Goal: Task Accomplishment & Management: Complete application form

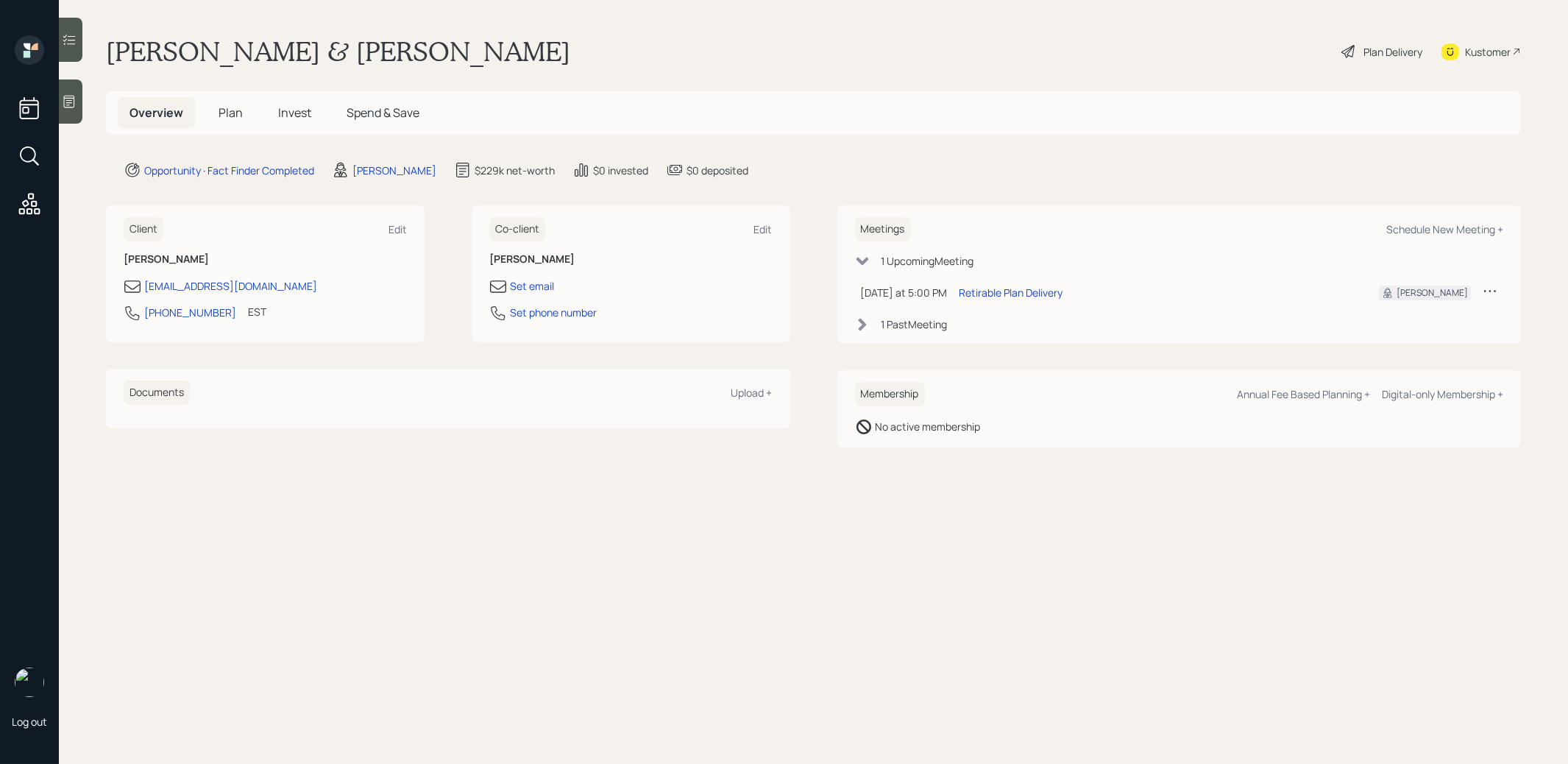
click at [1352, 54] on icon at bounding box center [1348, 51] width 13 height 13
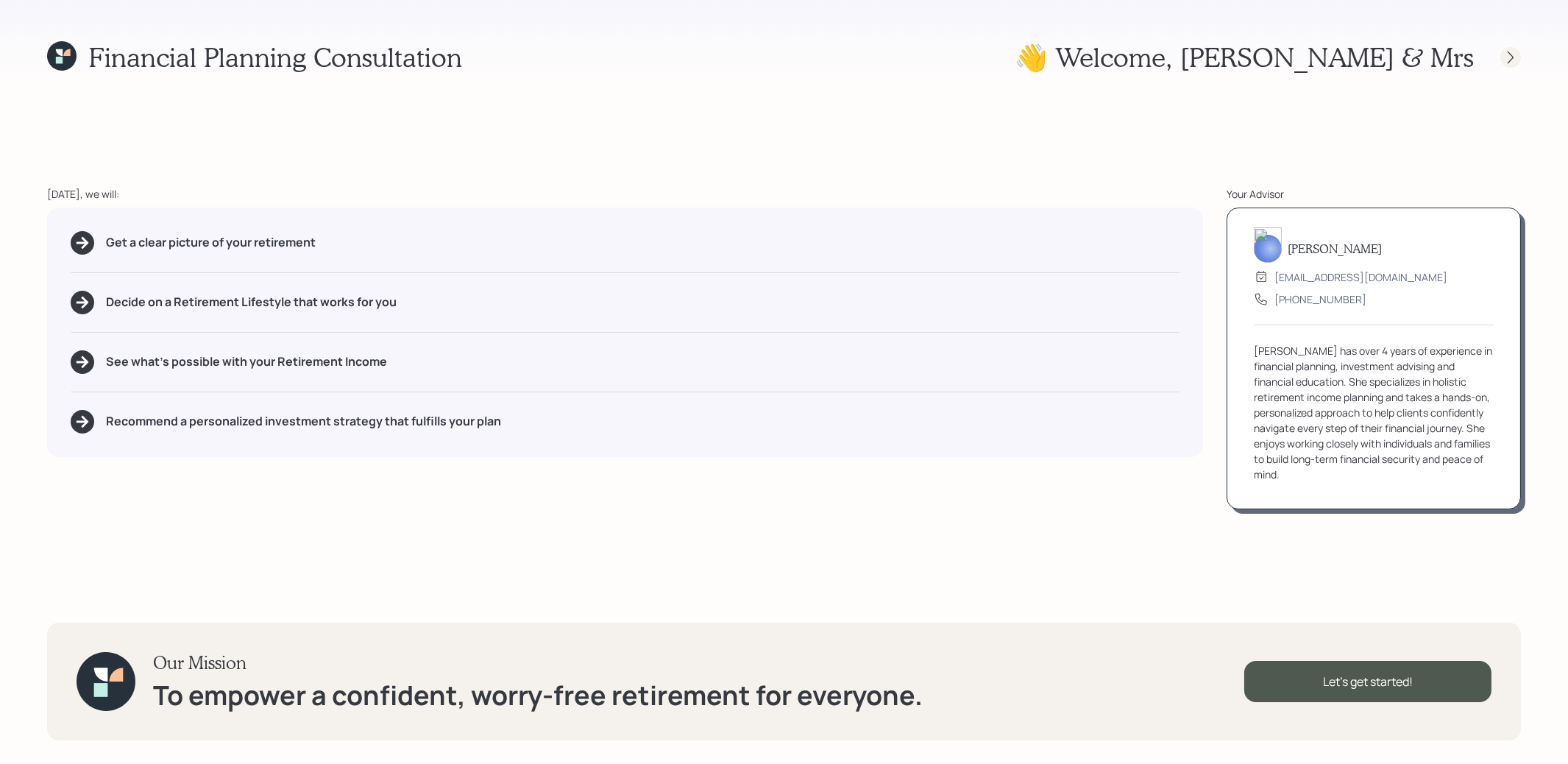
click at [1507, 63] on icon at bounding box center [1511, 57] width 15 height 15
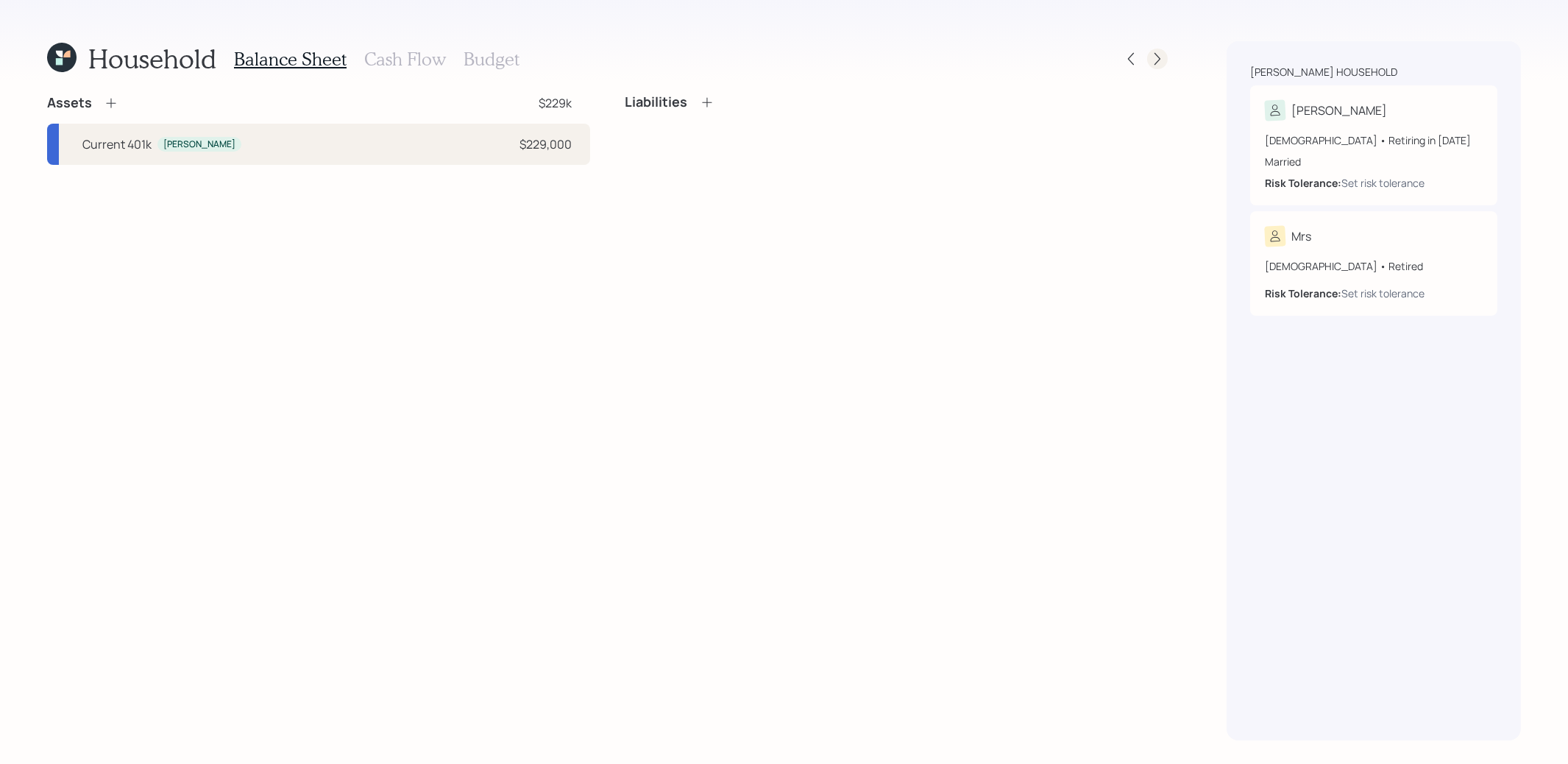
click at [1161, 62] on icon at bounding box center [1158, 59] width 15 height 15
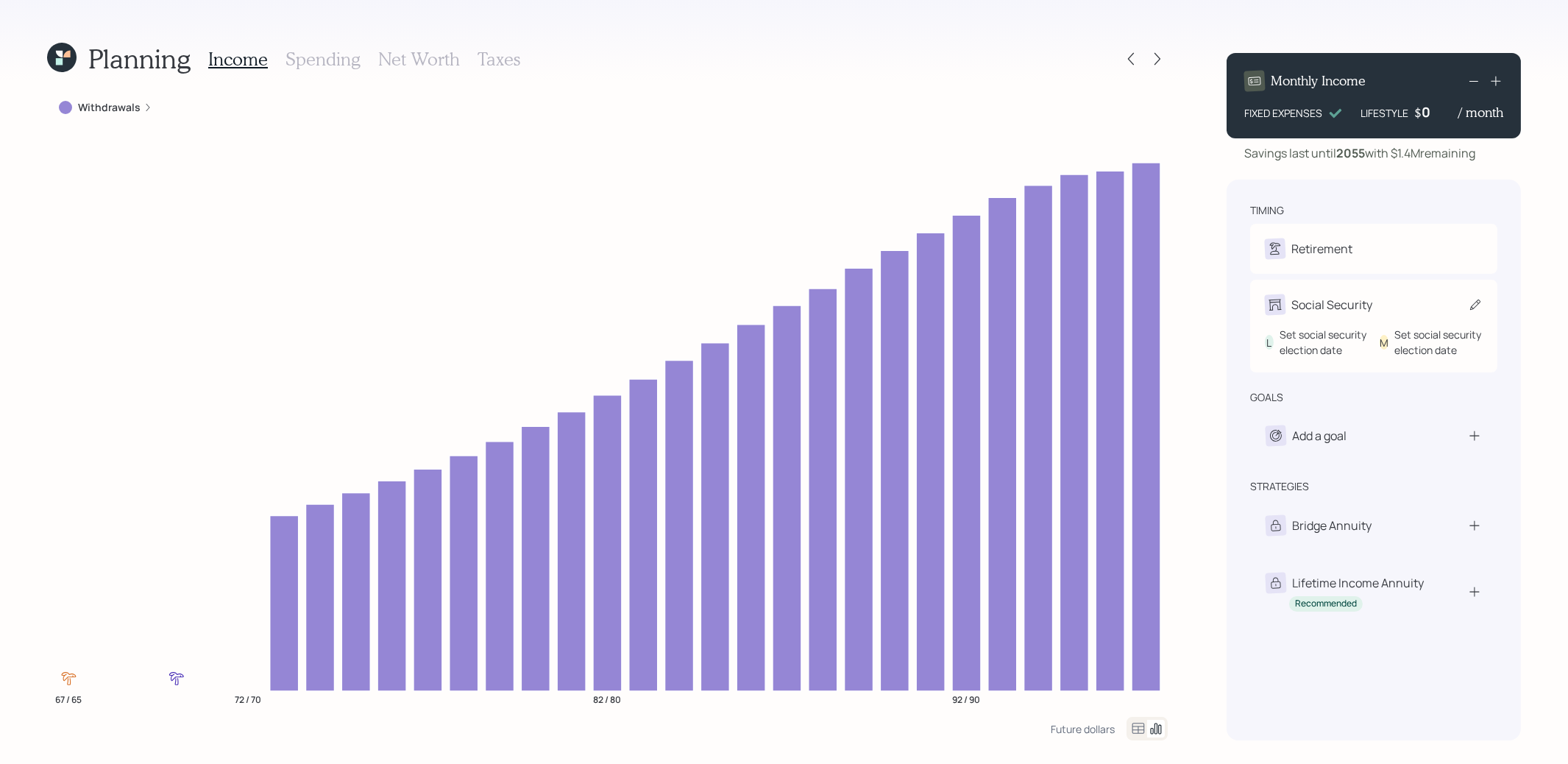
click at [1470, 302] on icon at bounding box center [1476, 305] width 15 height 15
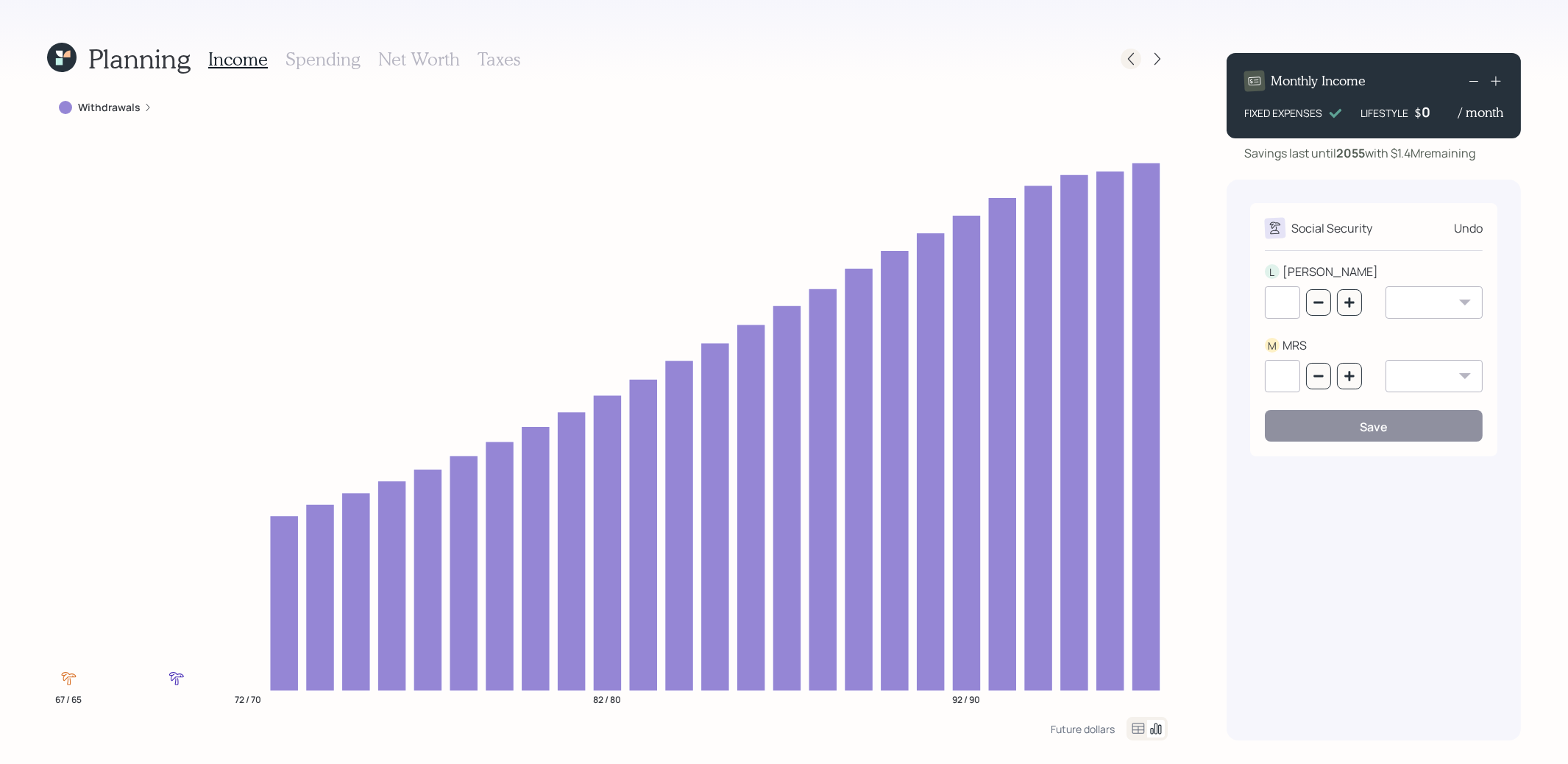
click at [1135, 66] on icon at bounding box center [1131, 59] width 15 height 15
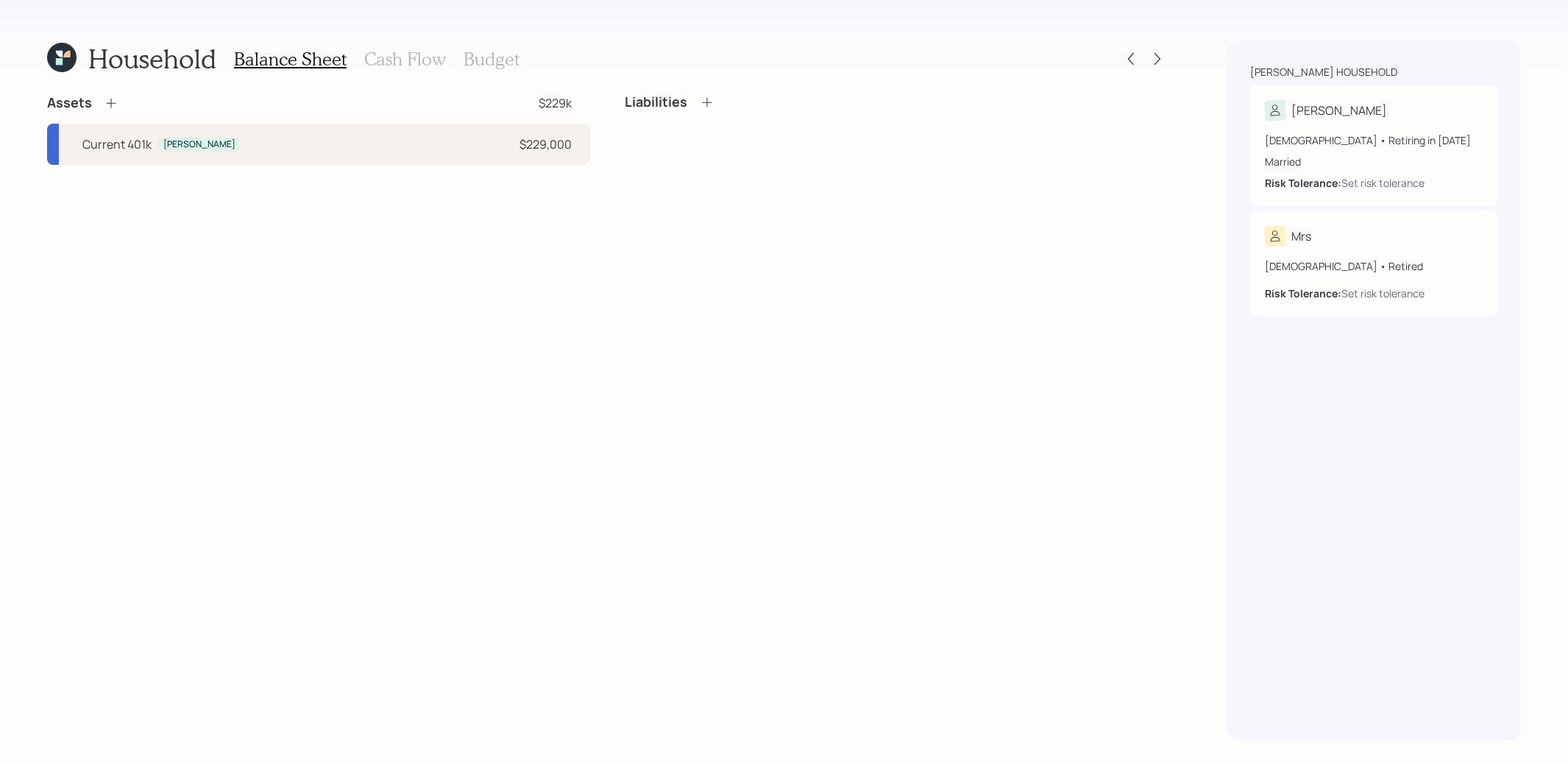
click at [424, 60] on h3 "Cash Flow" at bounding box center [405, 59] width 82 height 22
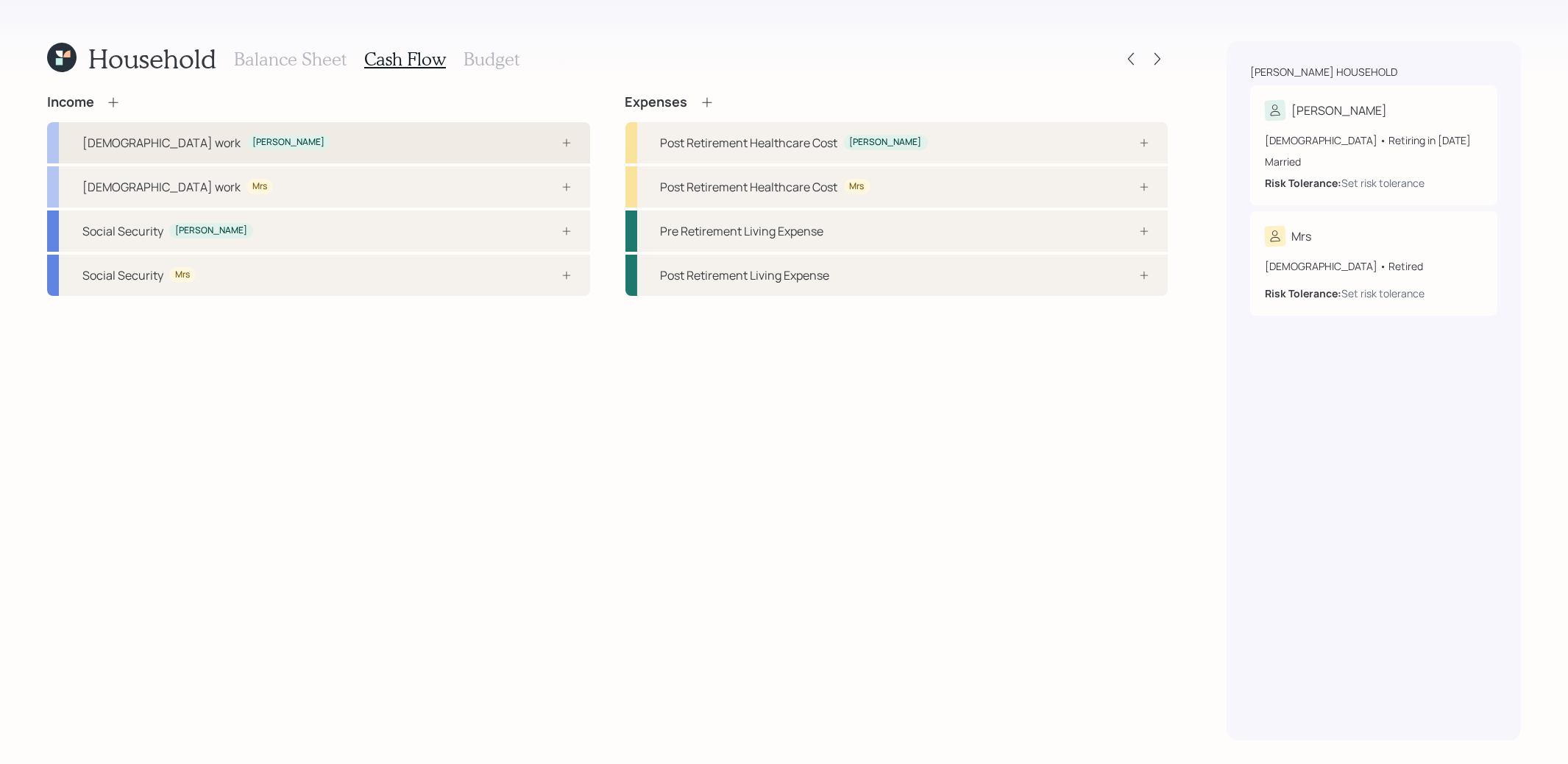
click at [474, 141] on div "[DEMOGRAPHIC_DATA] work [PERSON_NAME]" at bounding box center [318, 142] width 543 height 41
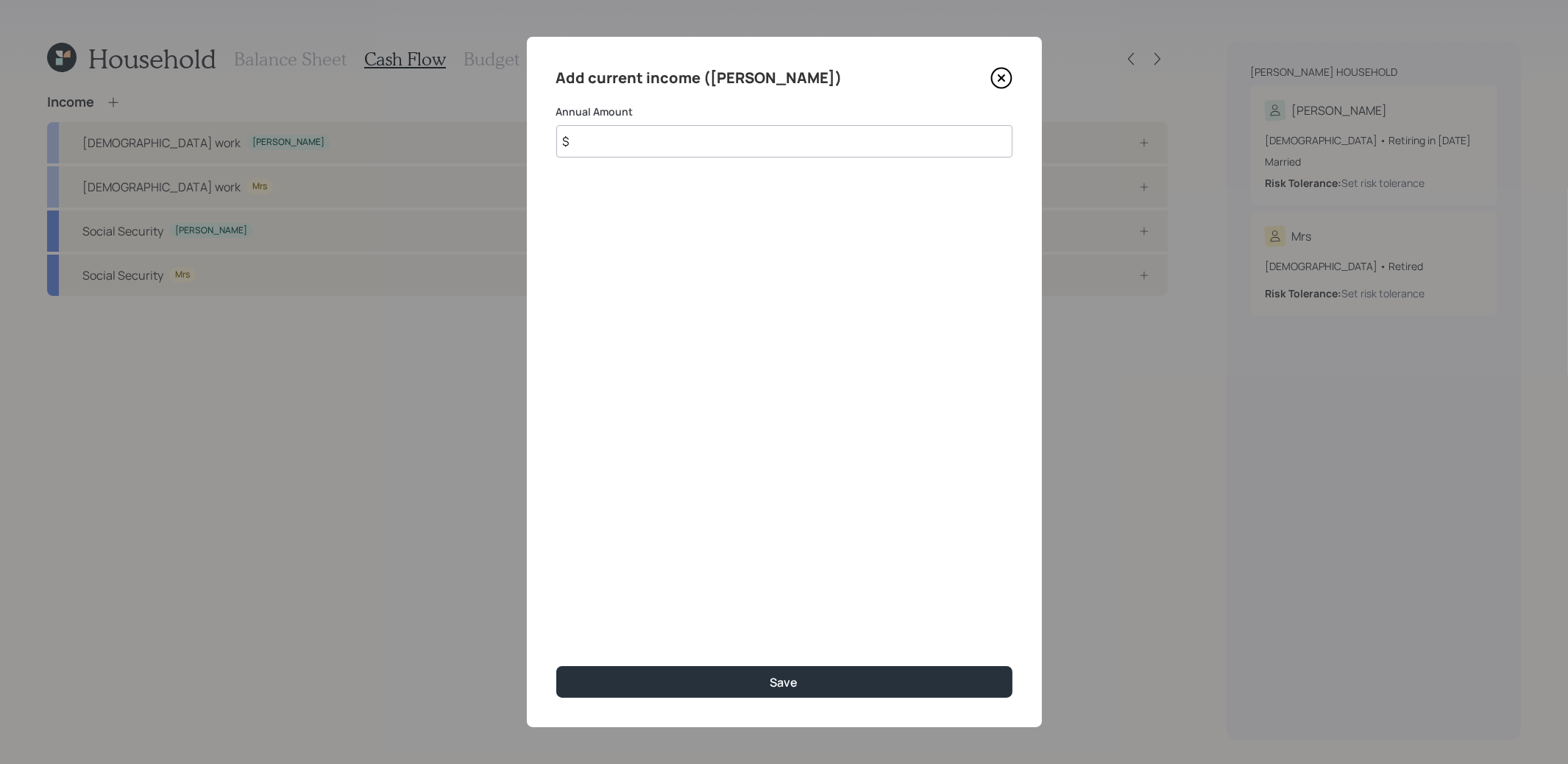
click at [1010, 75] on icon at bounding box center [1001, 78] width 20 height 20
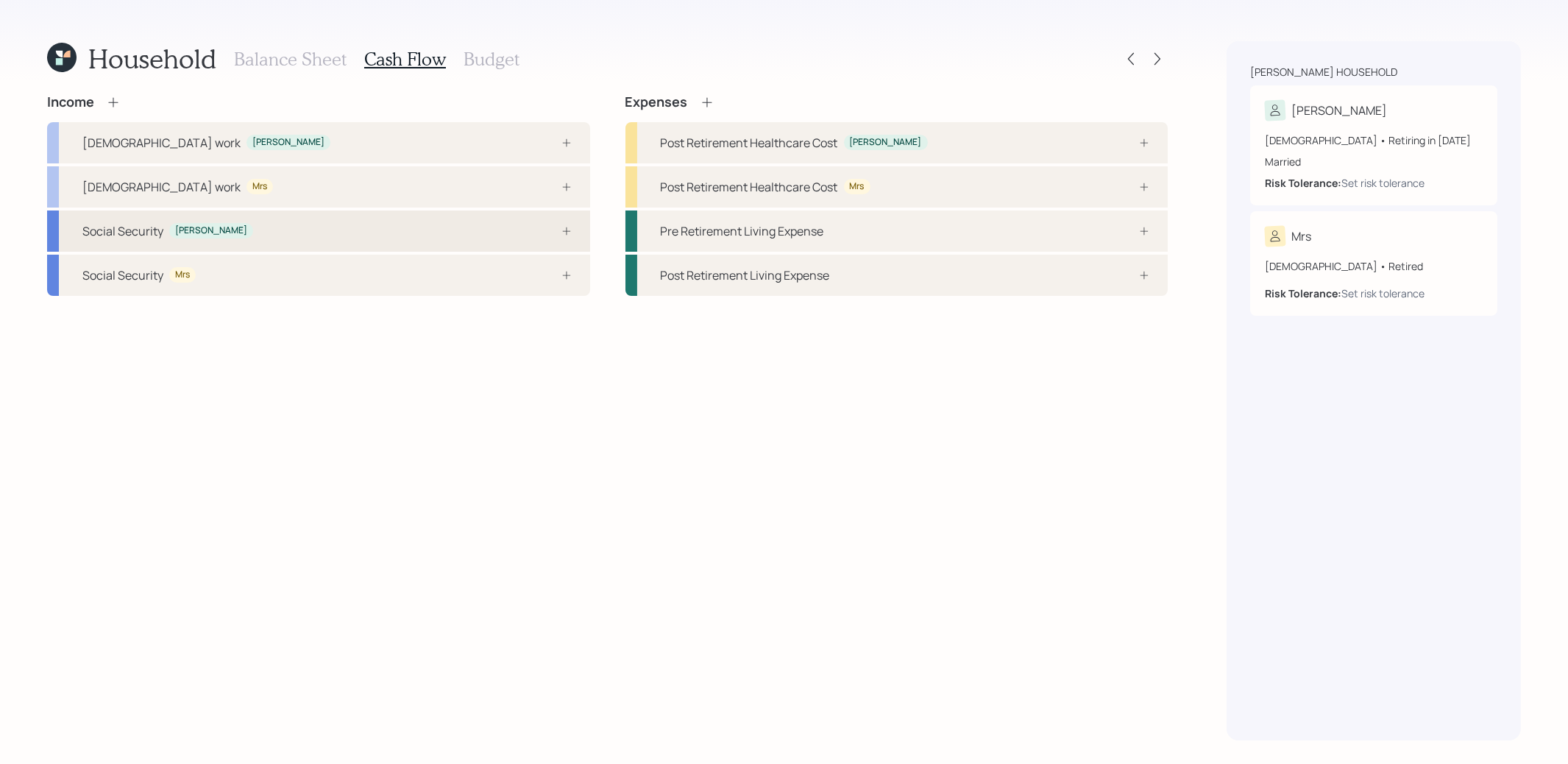
click at [509, 232] on div "Social Security [PERSON_NAME]" at bounding box center [318, 231] width 543 height 41
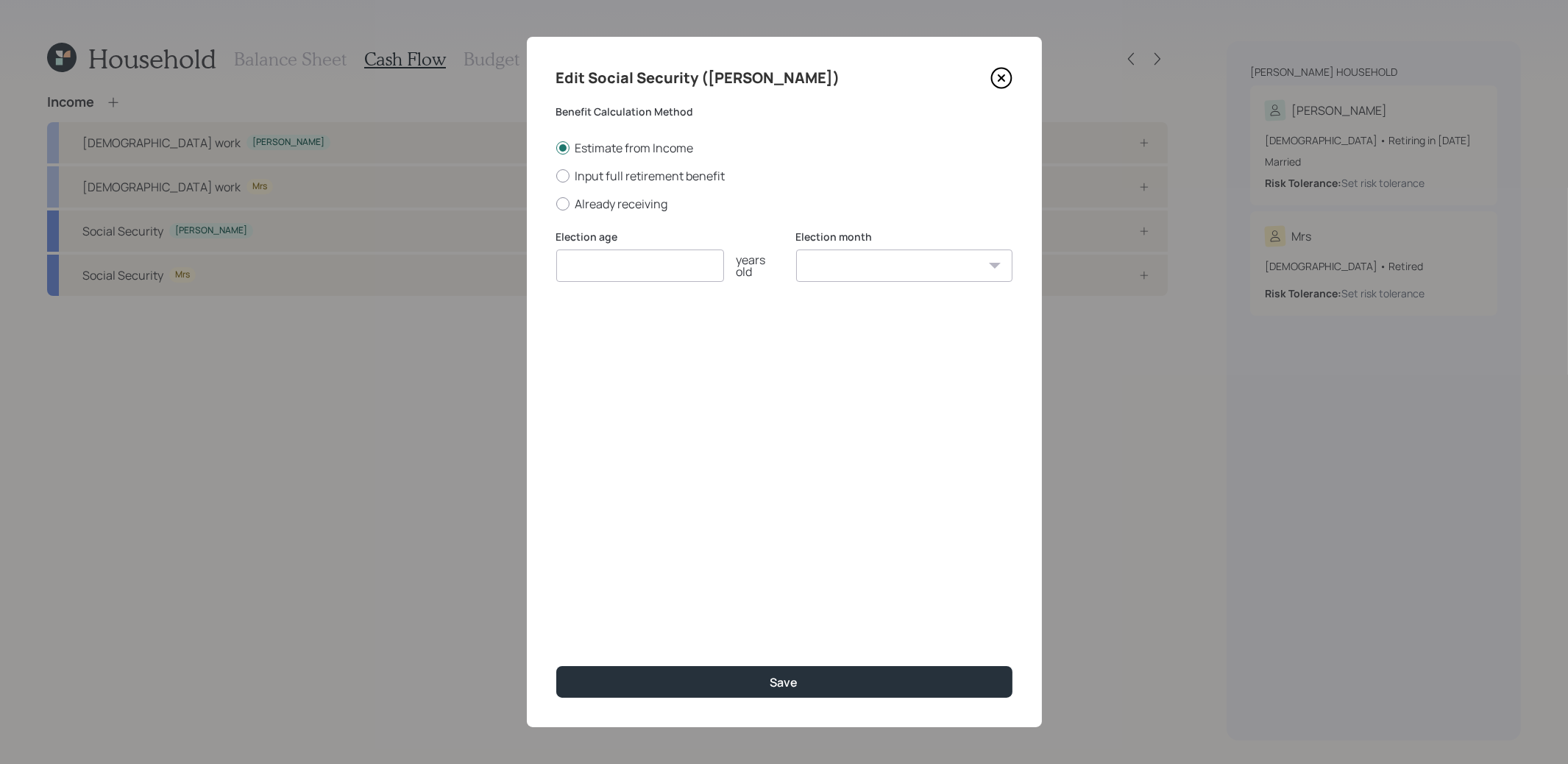
click at [1003, 76] on icon at bounding box center [1001, 78] width 6 height 6
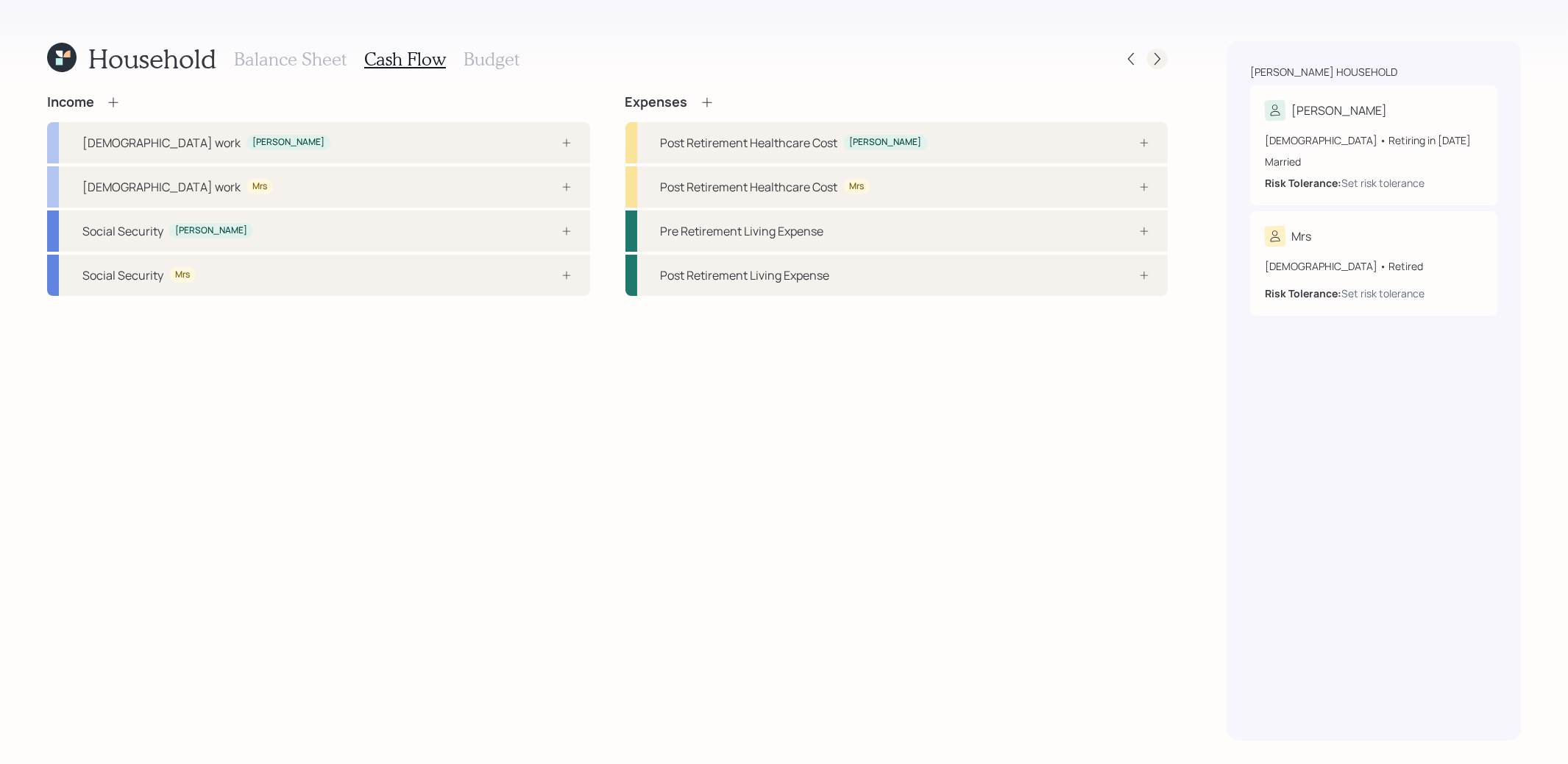
click at [1157, 57] on icon at bounding box center [1158, 59] width 15 height 15
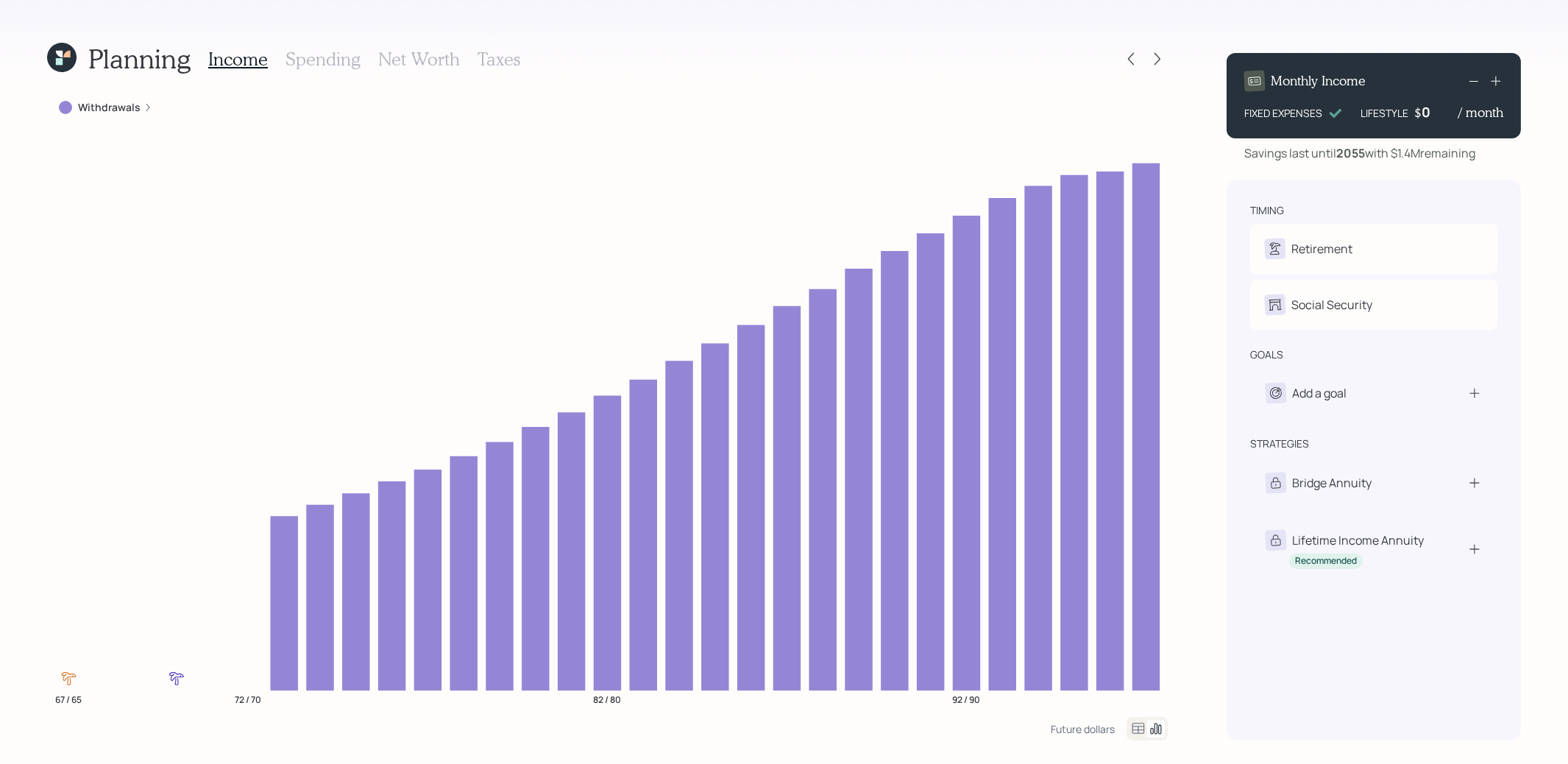
click at [494, 58] on h3 "Taxes" at bounding box center [498, 59] width 42 height 22
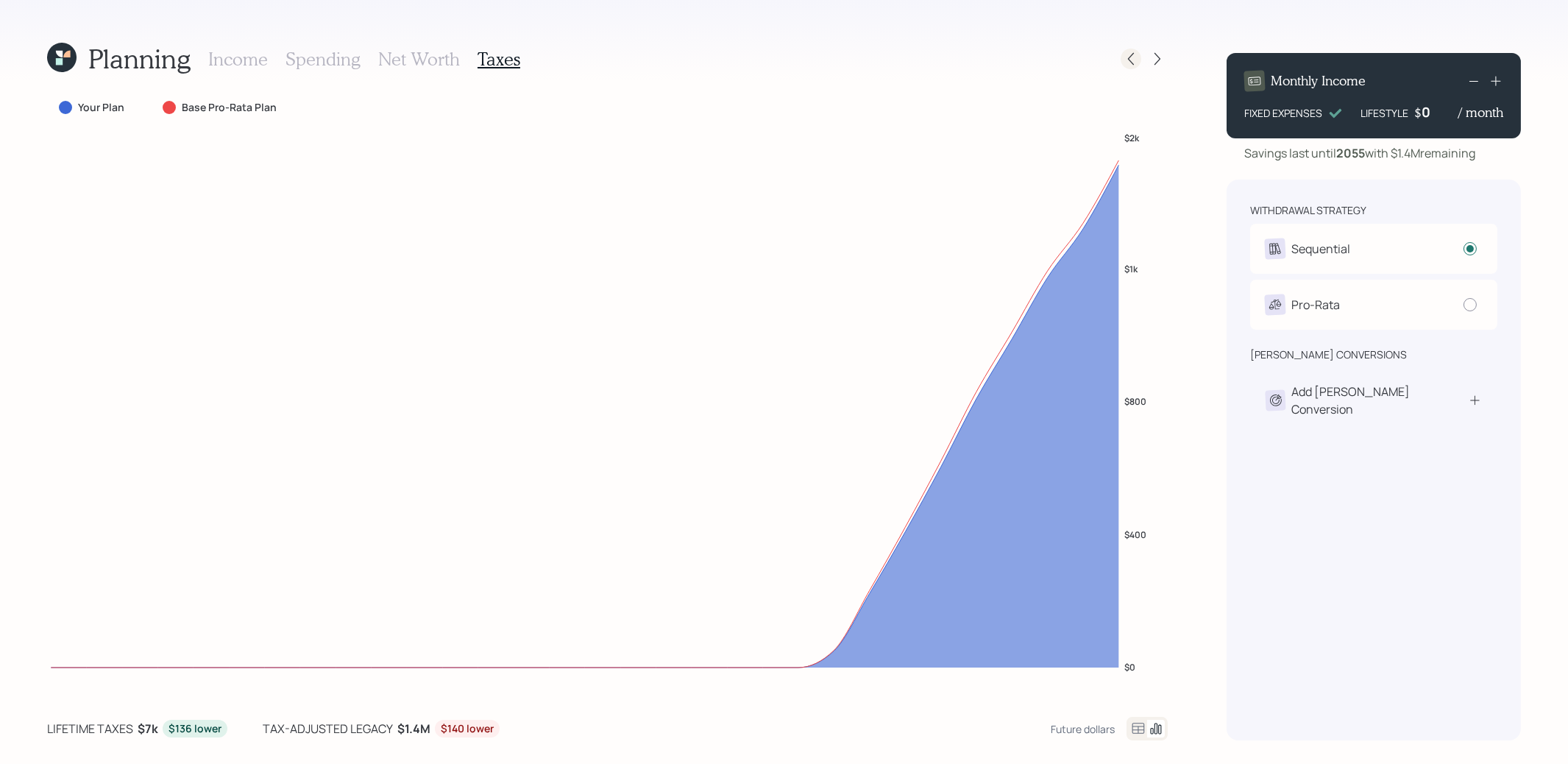
click at [1137, 60] on icon at bounding box center [1131, 59] width 15 height 15
